Goal: Task Accomplishment & Management: Manage account settings

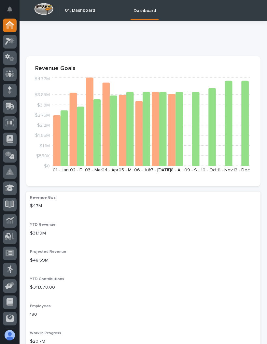
click at [7, 285] on icon at bounding box center [8, 286] width 7 height 6
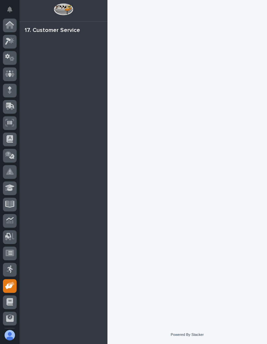
scroll to position [32, 0]
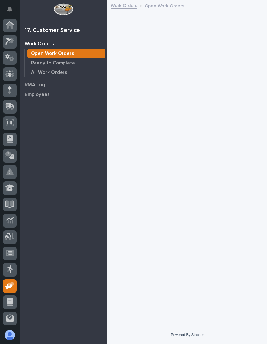
scroll to position [32, 0]
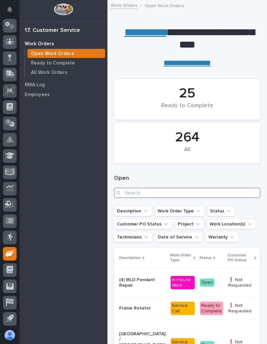
click at [196, 188] on input "Search" at bounding box center [187, 193] width 147 height 10
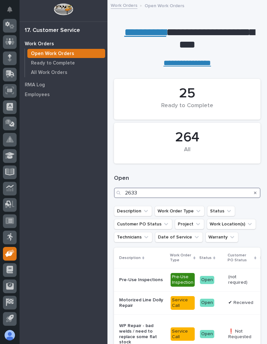
type input "26333"
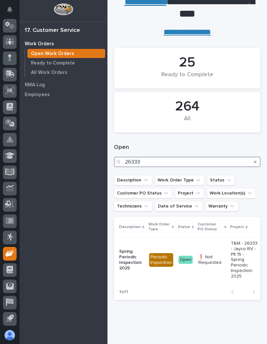
scroll to position [31, 0]
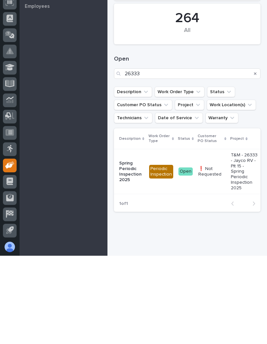
click at [205, 254] on p "❗ Not Requested" at bounding box center [211, 259] width 27 height 11
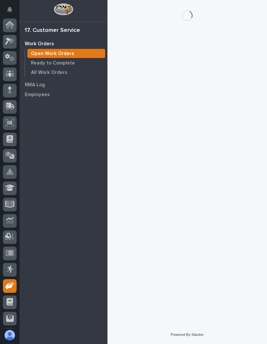
scroll to position [32, 0]
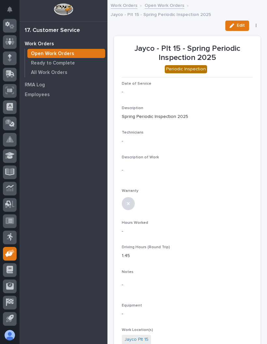
click at [236, 25] on div "button" at bounding box center [233, 25] width 7 height 5
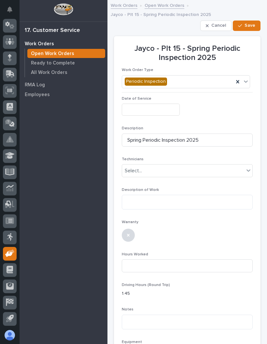
click at [159, 109] on input "text" at bounding box center [151, 110] width 58 height 12
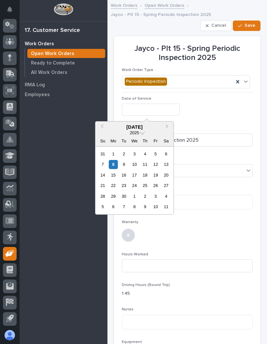
click at [114, 163] on div "8" at bounding box center [113, 164] width 9 height 9
type input "**********"
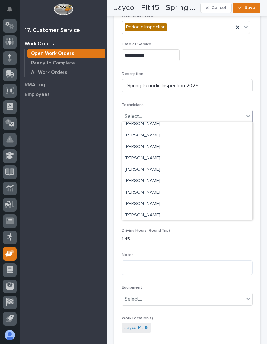
scroll to position [62, 0]
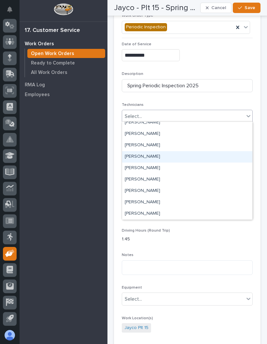
click at [160, 157] on div "Eric Tener" at bounding box center [187, 156] width 130 height 11
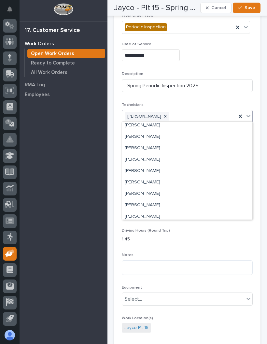
scroll to position [49, 0]
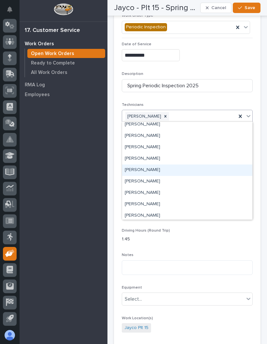
click at [168, 169] on div "Hector Orellana" at bounding box center [187, 169] width 130 height 11
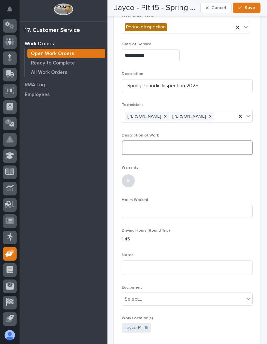
click at [187, 148] on textarea at bounding box center [187, 147] width 131 height 15
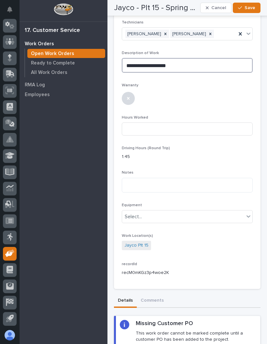
scroll to position [136, 0]
type textarea "**********"
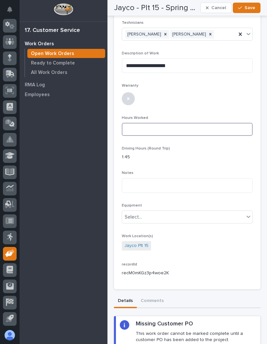
click at [174, 131] on input at bounding box center [187, 129] width 131 height 13
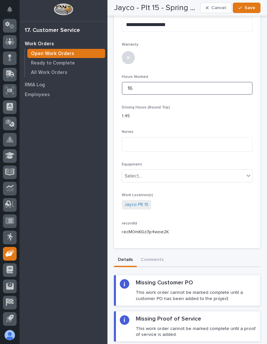
scroll to position [178, 0]
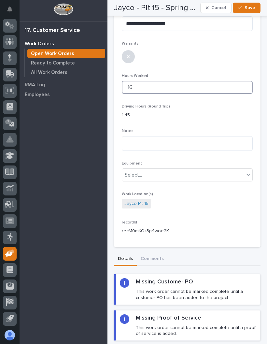
type input "16"
click at [196, 141] on textarea at bounding box center [187, 143] width 131 height 15
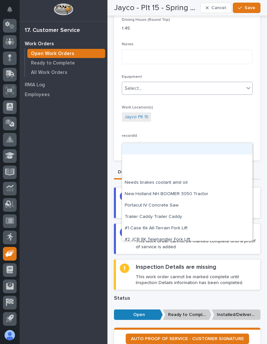
scroll to position [264, 0]
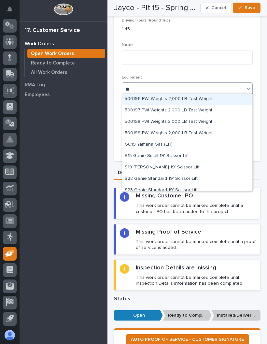
click at [183, 166] on div "S19 Genie Small 19' Scissor Lift" at bounding box center [187, 167] width 130 height 11
type input "**"
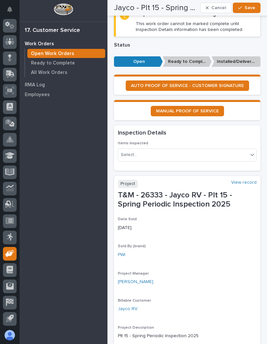
scroll to position [518, 0]
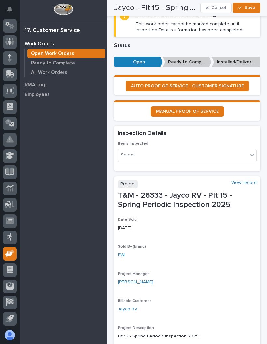
click at [212, 156] on div "Items Inspected Select..." at bounding box center [187, 153] width 139 height 25
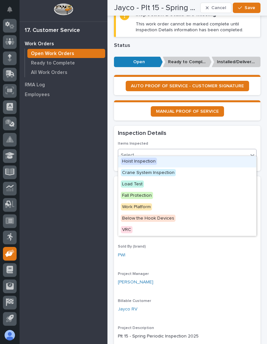
click at [148, 163] on span "Hoist Inspection" at bounding box center [139, 161] width 36 height 7
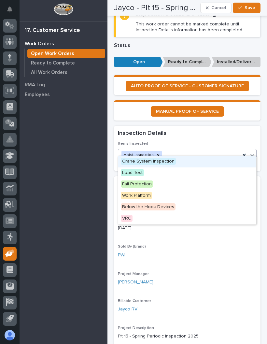
click at [165, 160] on span "Crane System Inspection" at bounding box center [148, 161] width 55 height 7
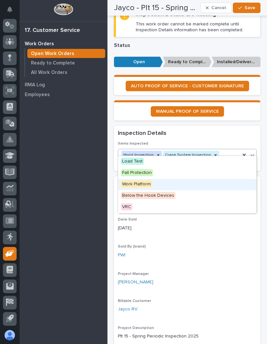
click at [159, 186] on div "Work Platform" at bounding box center [187, 184] width 138 height 11
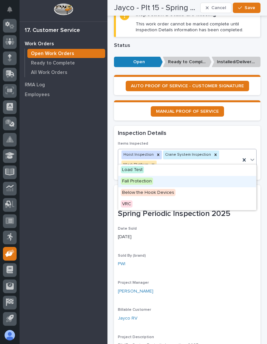
click at [168, 178] on div "Fall Protection" at bounding box center [187, 181] width 138 height 11
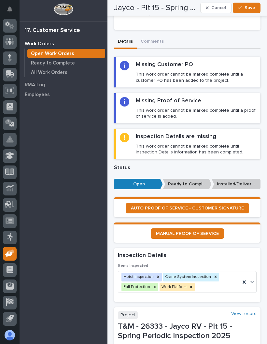
scroll to position [387, 0]
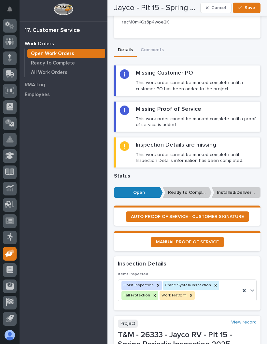
click at [250, 12] on button "Save" at bounding box center [247, 8] width 28 height 10
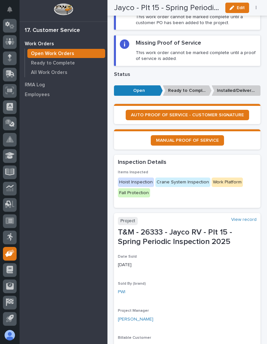
click at [200, 138] on span "MANUAL PROOF OF SERVICE" at bounding box center [187, 140] width 63 height 5
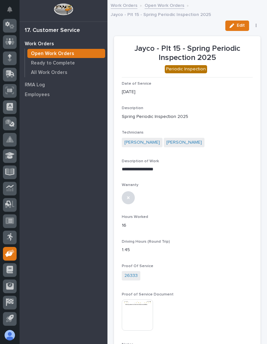
scroll to position [0, 0]
click at [256, 26] on icon "button" at bounding box center [256, 26] width 1 height 4
click at [233, 138] on div "Hector Orellana Eric Tener" at bounding box center [187, 143] width 131 height 11
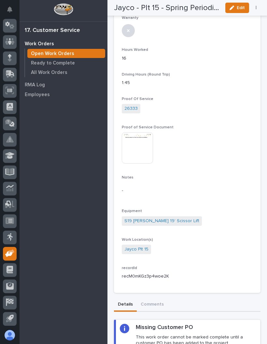
scroll to position [164, 0]
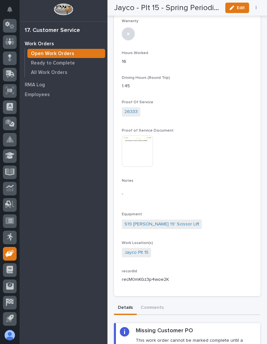
click at [241, 7] on span "Edit" at bounding box center [241, 8] width 8 height 6
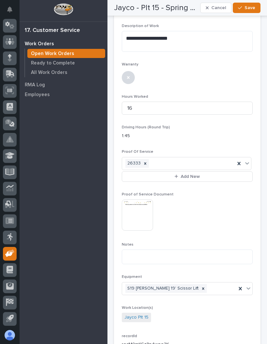
click at [249, 5] on button "Save" at bounding box center [247, 8] width 28 height 10
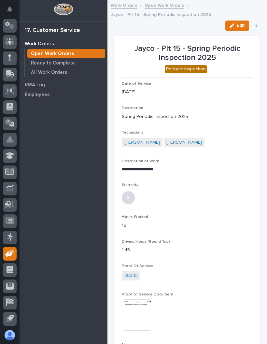
scroll to position [0, 0]
click at [237, 22] on span "Edit" at bounding box center [241, 25] width 8 height 6
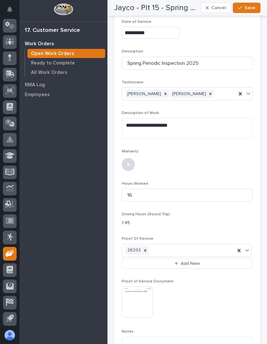
scroll to position [77, 0]
click at [169, 196] on input "16" at bounding box center [187, 195] width 131 height 13
click at [213, 164] on div at bounding box center [187, 164] width 131 height 14
click at [169, 192] on input "16" at bounding box center [187, 195] width 131 height 13
type input "1"
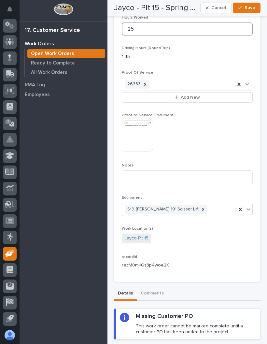
scroll to position [252, 0]
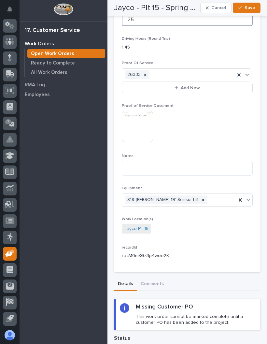
type input "25"
click at [248, 7] on span "Save" at bounding box center [250, 8] width 11 height 6
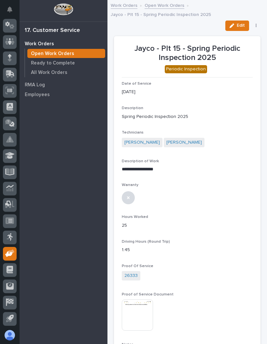
scroll to position [0, 0]
click at [255, 24] on button "button" at bounding box center [256, 25] width 9 height 5
click at [244, 36] on span "✔️ Work is Done" at bounding box center [236, 39] width 35 height 8
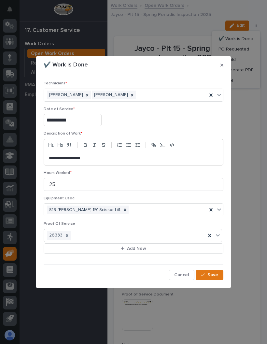
click at [211, 272] on span "Save" at bounding box center [212, 275] width 11 height 6
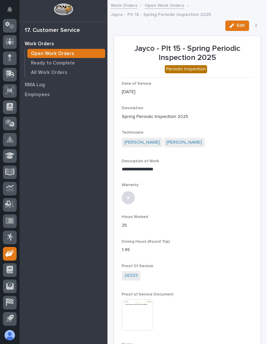
click at [257, 26] on button "button" at bounding box center [256, 25] width 9 height 5
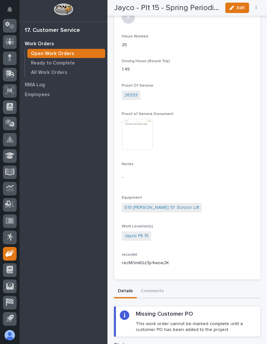
scroll to position [181, 0]
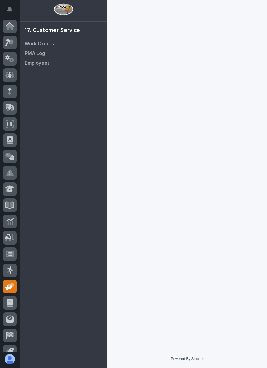
scroll to position [9, 0]
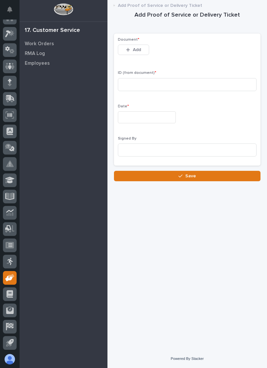
click at [136, 46] on button "Add" at bounding box center [133, 50] width 31 height 10
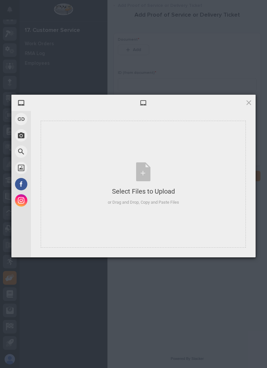
click at [157, 192] on div "Select Files to Upload" at bounding box center [143, 191] width 71 height 9
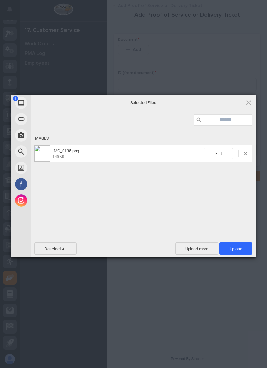
click at [238, 248] on span "Upload 1" at bounding box center [236, 249] width 13 height 5
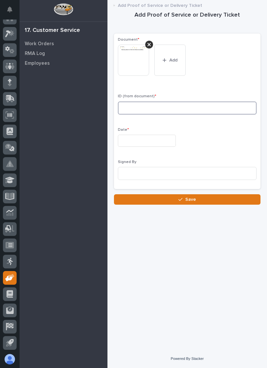
click at [199, 107] on input at bounding box center [187, 108] width 139 height 13
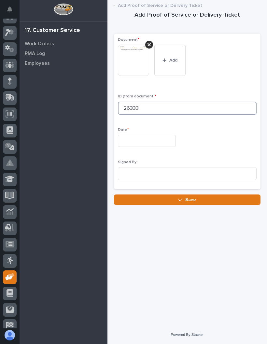
type input "26333"
click at [146, 138] on input "text" at bounding box center [147, 141] width 58 height 12
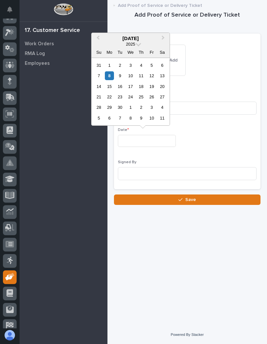
click at [114, 76] on div "8" at bounding box center [109, 75] width 9 height 9
type input "**********"
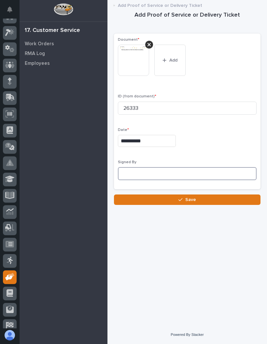
click at [209, 173] on input at bounding box center [187, 173] width 139 height 13
type input "Hector O"
click at [234, 194] on button "Save" at bounding box center [187, 199] width 147 height 10
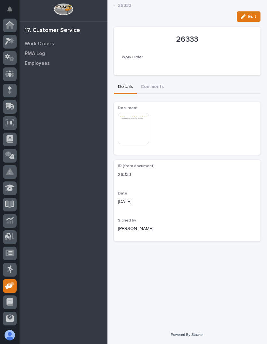
scroll to position [32, 0]
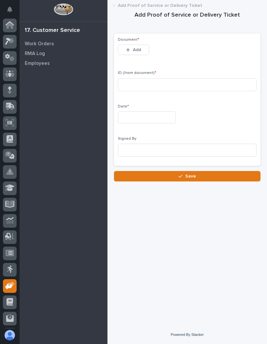
scroll to position [32, 0]
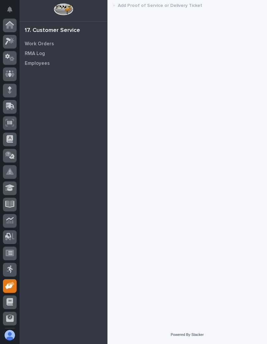
scroll to position [32, 0]
